Goal: Task Accomplishment & Management: Complete application form

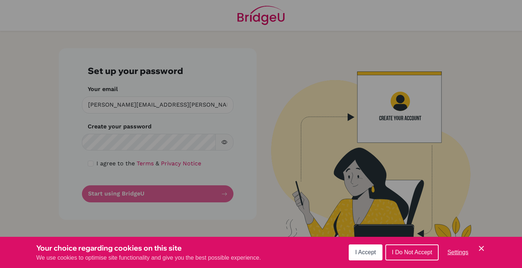
click at [410, 254] on span "I Do Not Accept" at bounding box center [412, 252] width 40 height 6
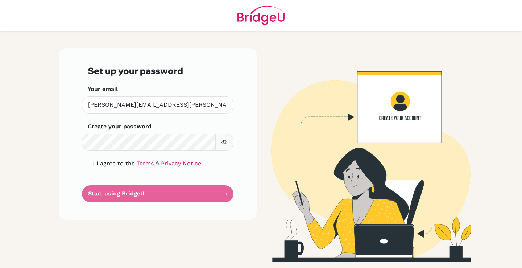
click at [87, 163] on div "Set up your password Your email aric.p@wells-school.com Invalid email Create yo…" at bounding box center [158, 133] width 198 height 171
click at [92, 164] on input "checkbox" at bounding box center [91, 164] width 6 height 6
checkbox input "true"
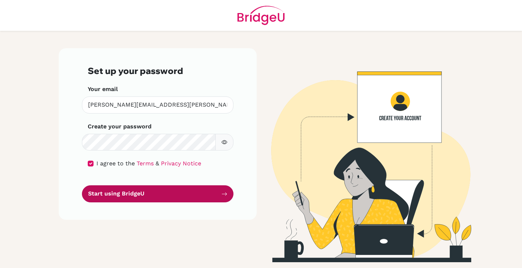
click at [126, 191] on button "Start using BridgeU" at bounding box center [157, 193] width 151 height 17
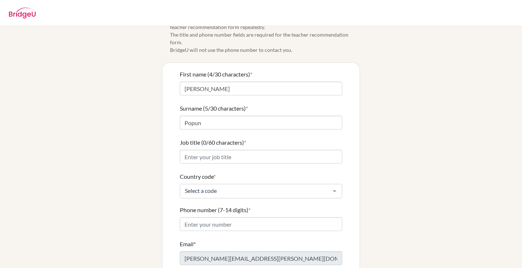
scroll to position [36, 0]
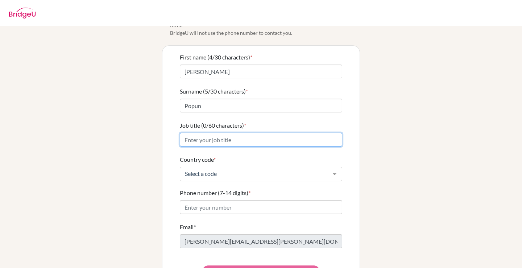
click at [230, 133] on input "Job title (0/60 characters) *" at bounding box center [261, 140] width 162 height 14
type input "IB Theory of Knowledge Coordinator/Language and Literature T"
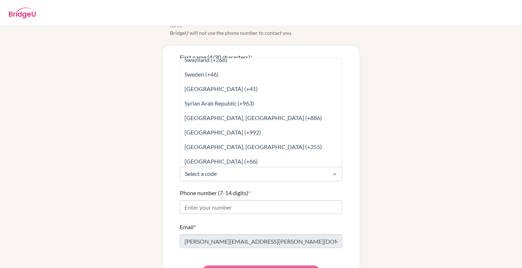
scroll to position [3116, 0]
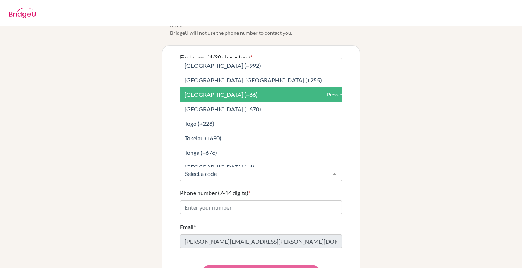
click at [230, 87] on span "[GEOGRAPHIC_DATA] (+66)" at bounding box center [277, 94] width 194 height 14
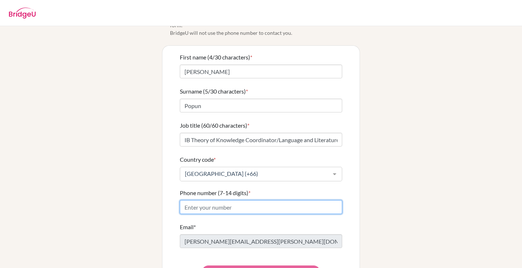
click at [231, 200] on input "Phone number (7-14 digits) *" at bounding box center [261, 207] width 162 height 14
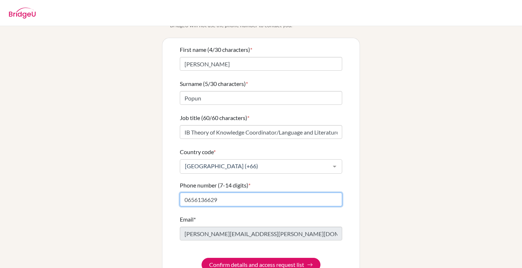
scroll to position [56, 0]
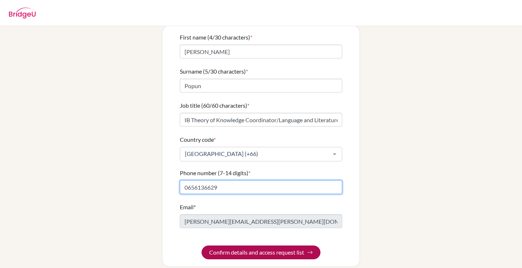
type input "0656136629"
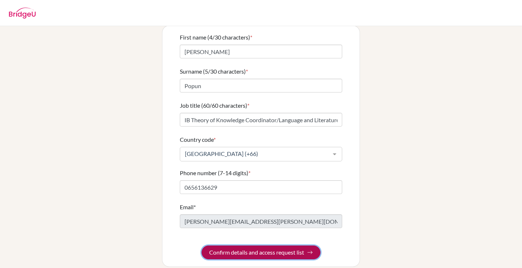
click at [264, 246] on button "Confirm details and access request list" at bounding box center [260, 252] width 119 height 14
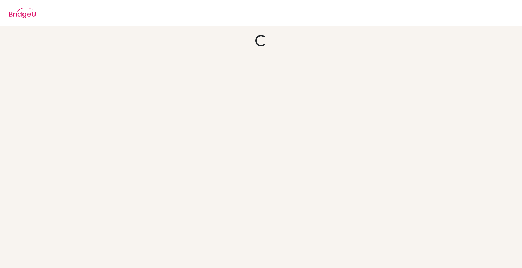
scroll to position [0, 0]
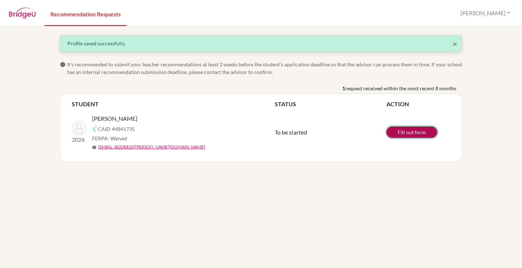
click at [420, 130] on link "Fill out form" at bounding box center [411, 131] width 51 height 11
